Goal: Find specific page/section: Find specific page/section

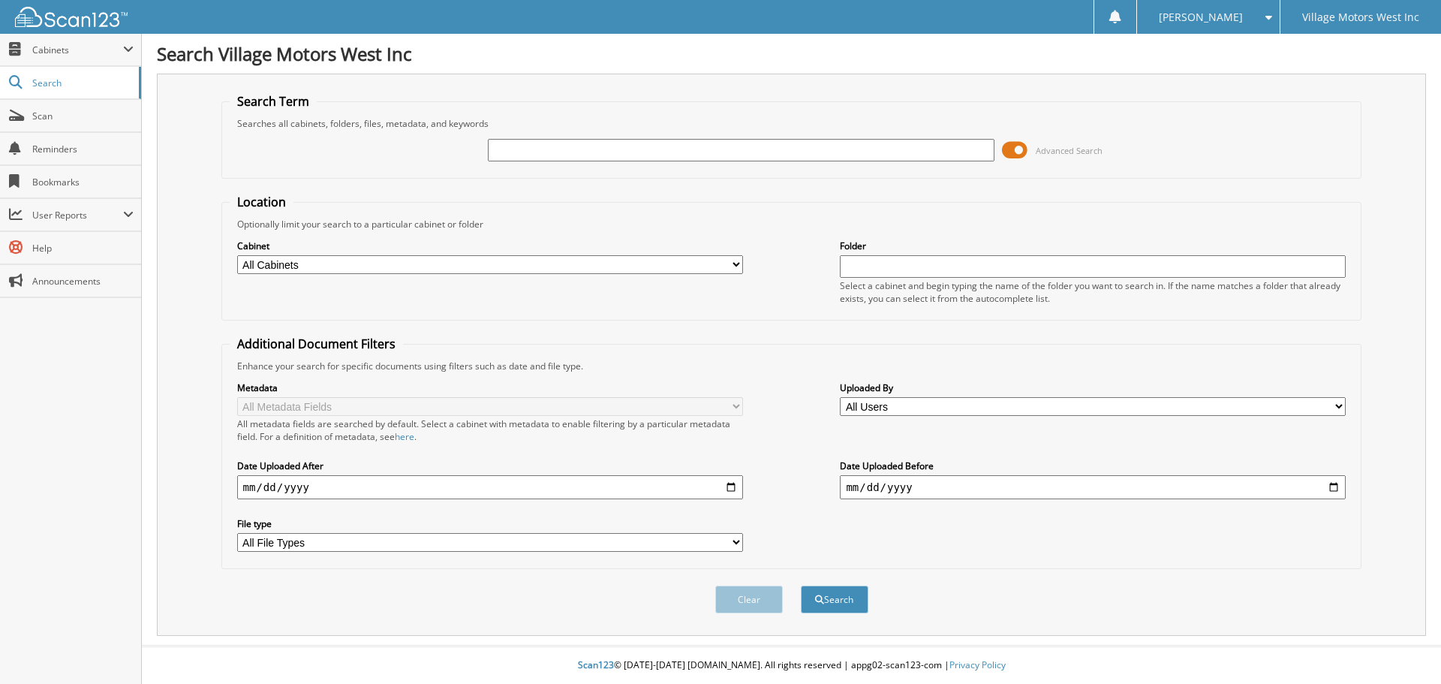
click at [573, 147] on input "text" at bounding box center [741, 150] width 506 height 23
type input "109485"
click at [801, 586] on button "Search" at bounding box center [835, 600] width 68 height 28
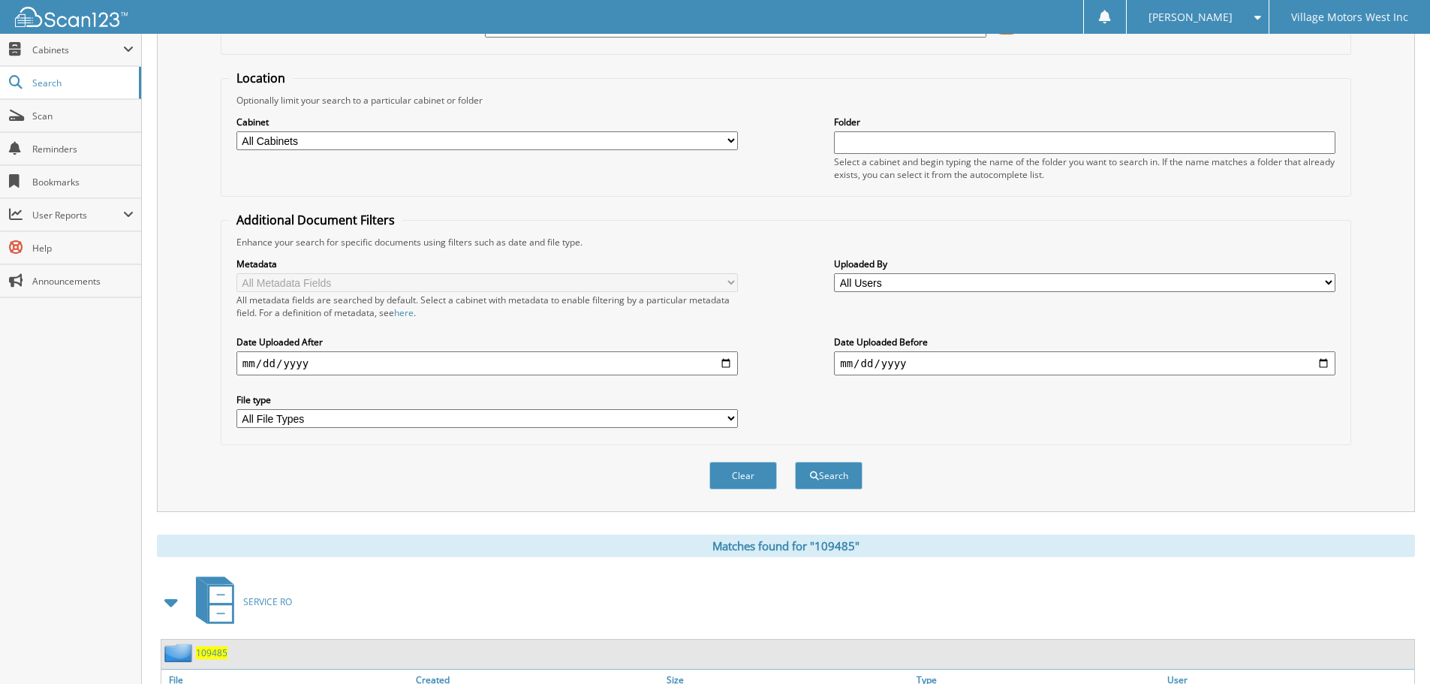
scroll to position [247, 0]
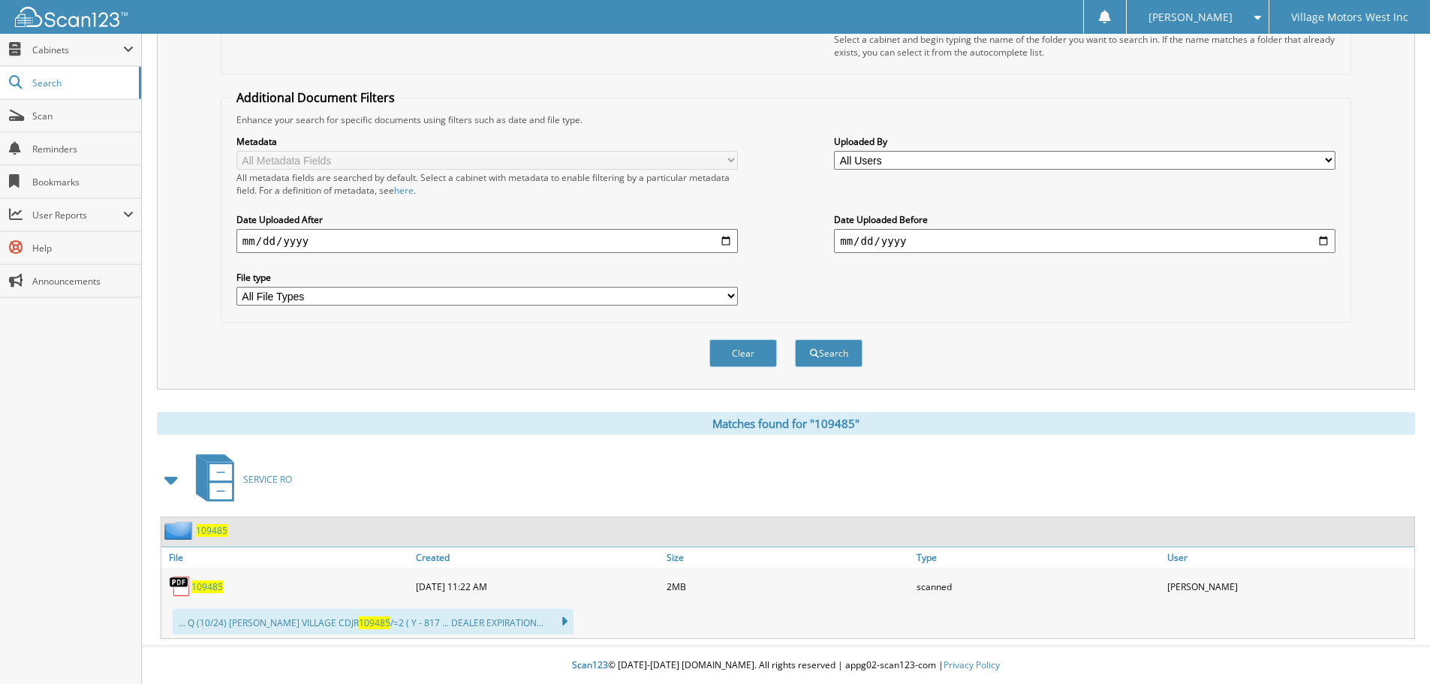
click at [210, 588] on span "109485" at bounding box center [207, 586] width 32 height 13
